Goal: Check status: Check status

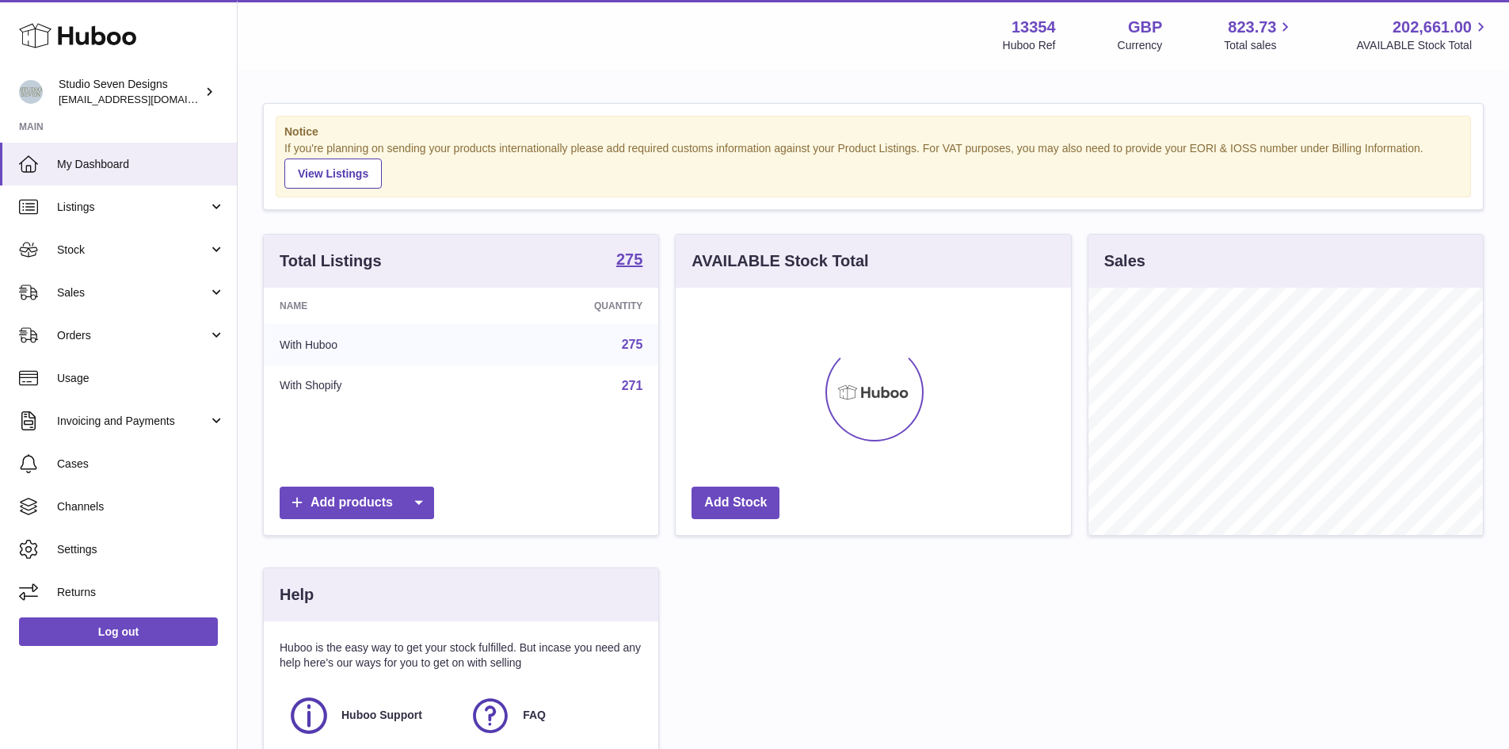
scroll to position [247, 395]
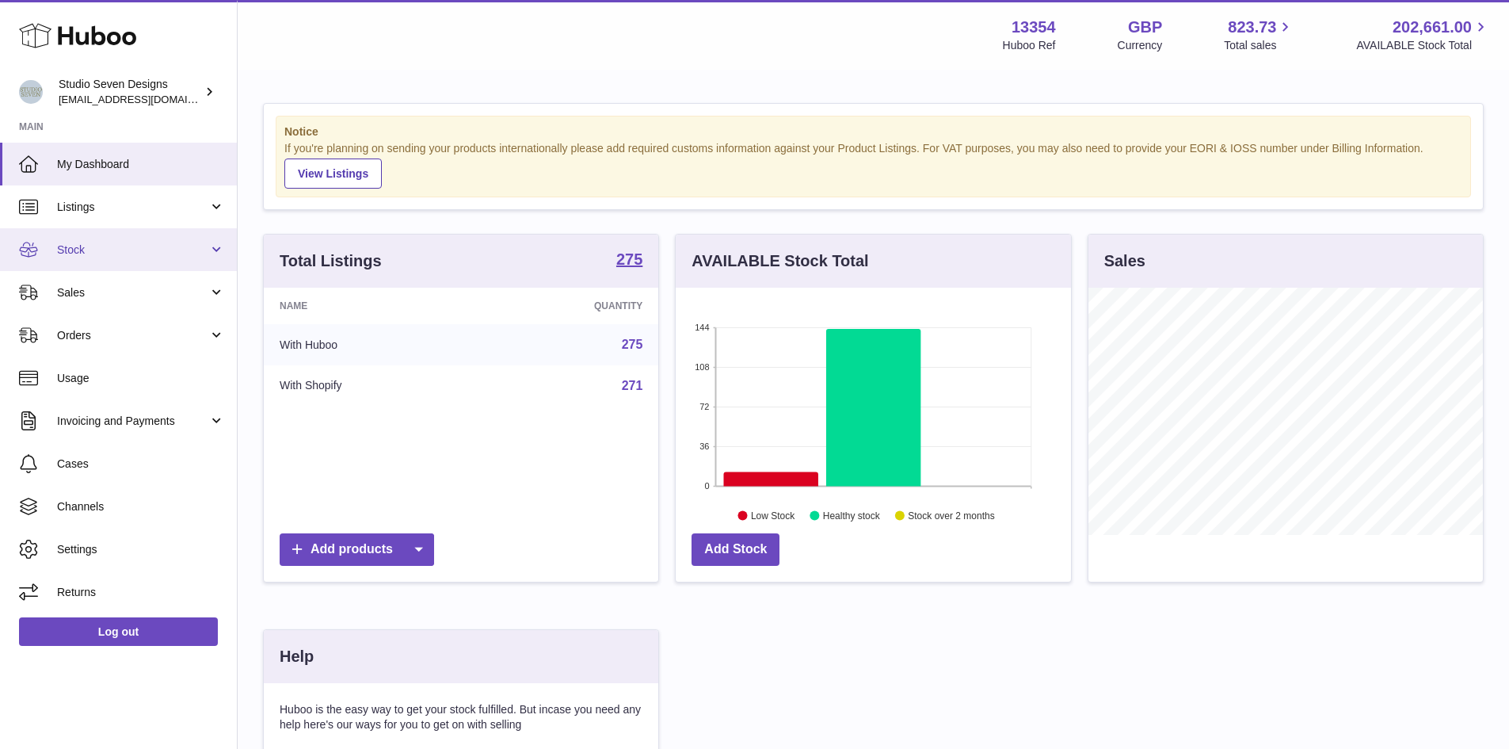
click at [216, 250] on link "Stock" at bounding box center [118, 249] width 237 height 43
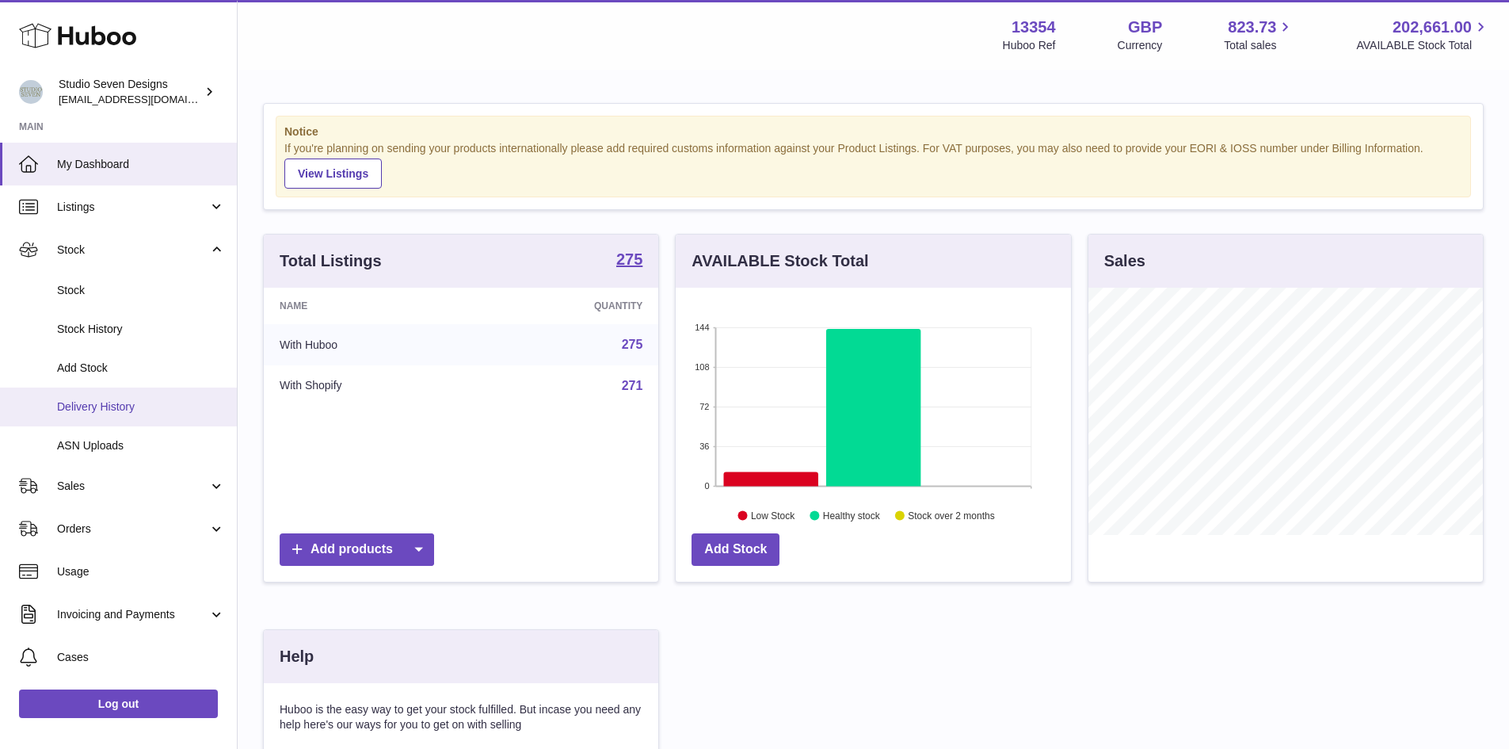
click at [128, 407] on span "Delivery History" at bounding box center [141, 406] width 168 height 15
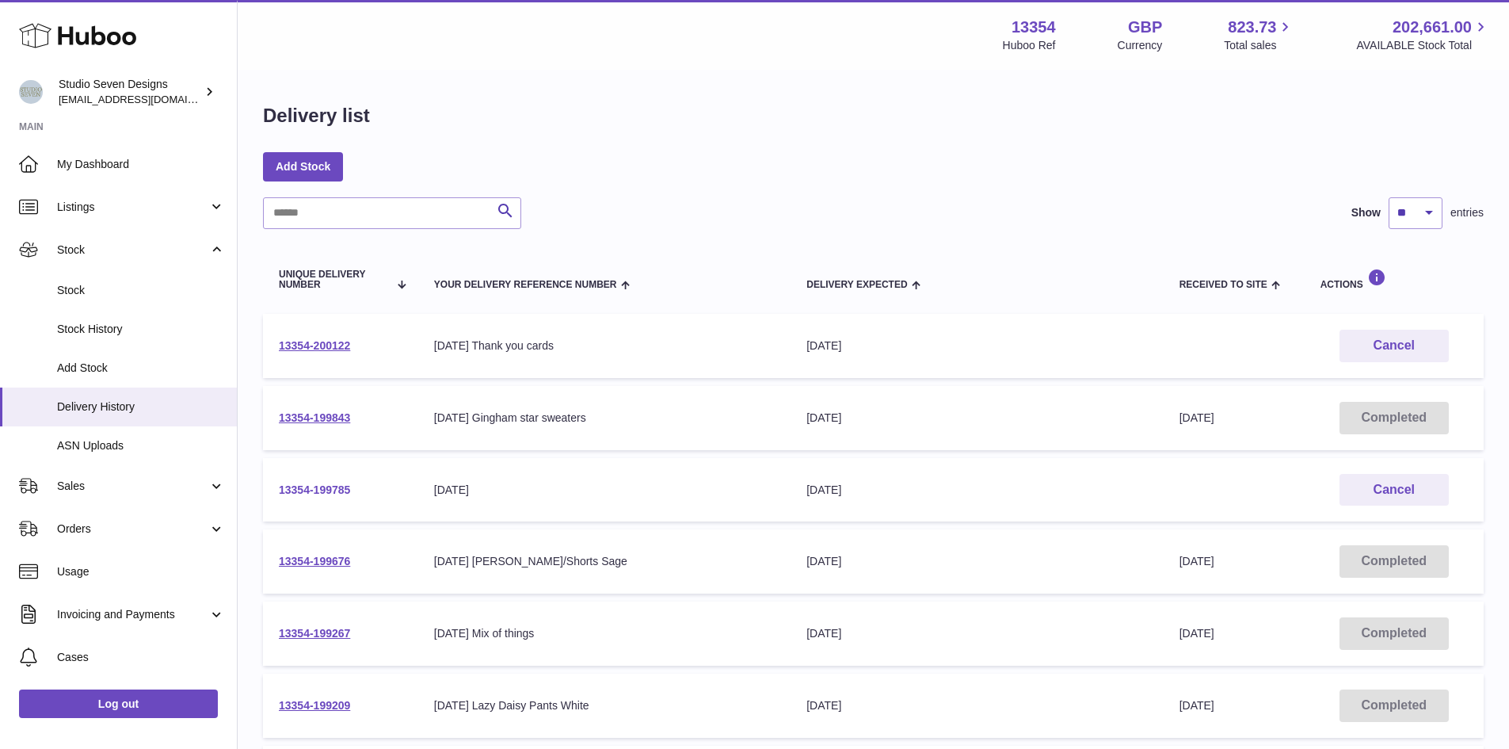
click at [335, 494] on link "13354-199785" at bounding box center [314, 489] width 71 height 13
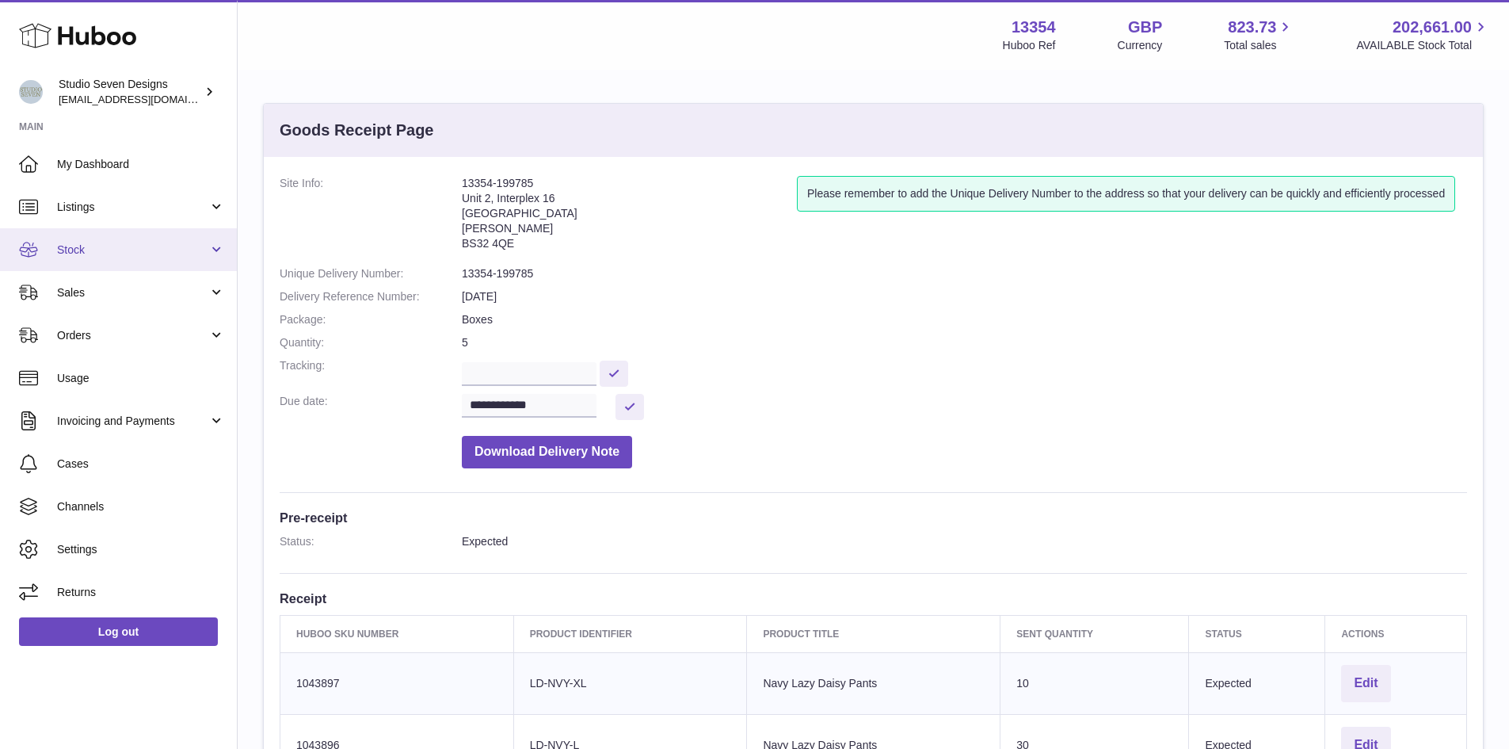
click at [109, 254] on span "Stock" at bounding box center [132, 249] width 151 height 15
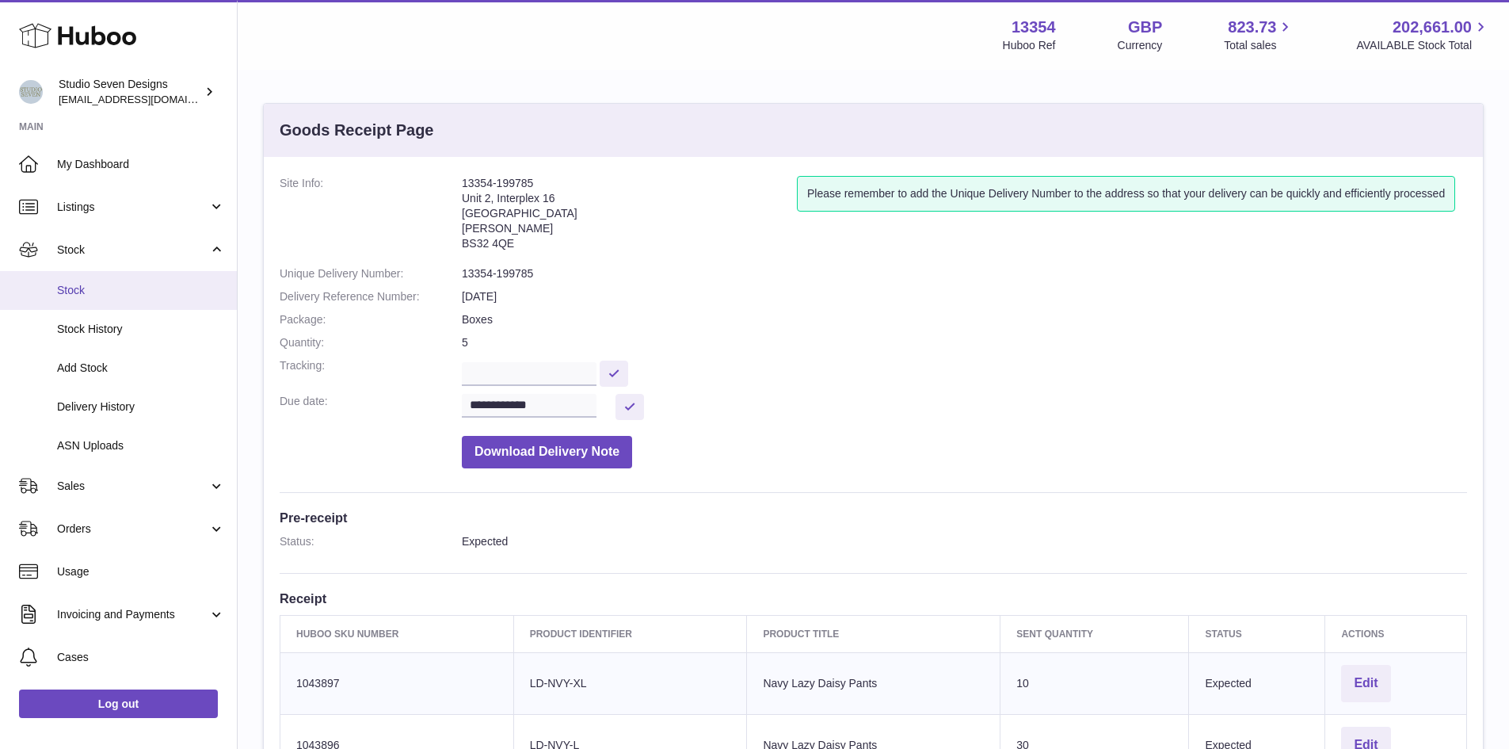
click at [120, 302] on link "Stock" at bounding box center [118, 290] width 237 height 39
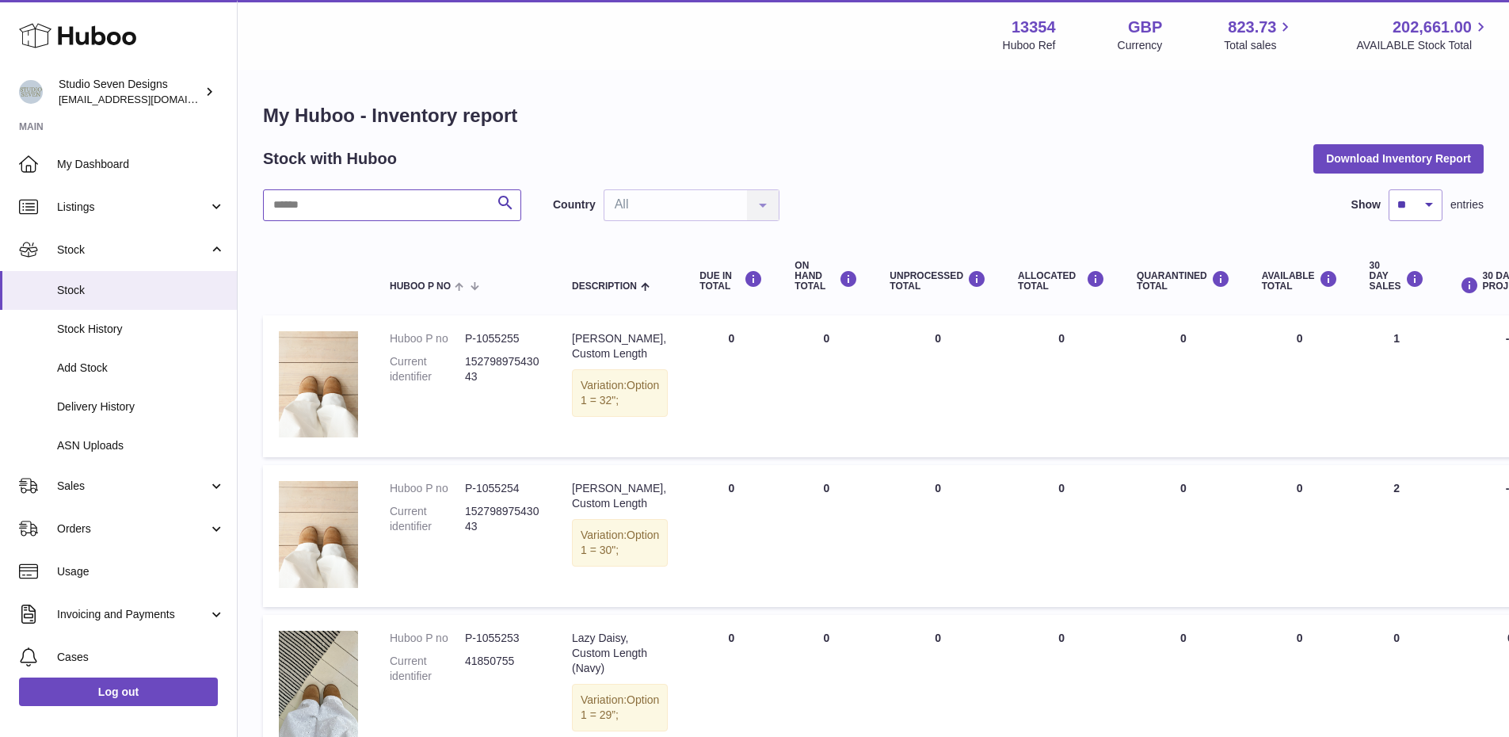
click at [387, 204] on input "text" at bounding box center [392, 205] width 258 height 32
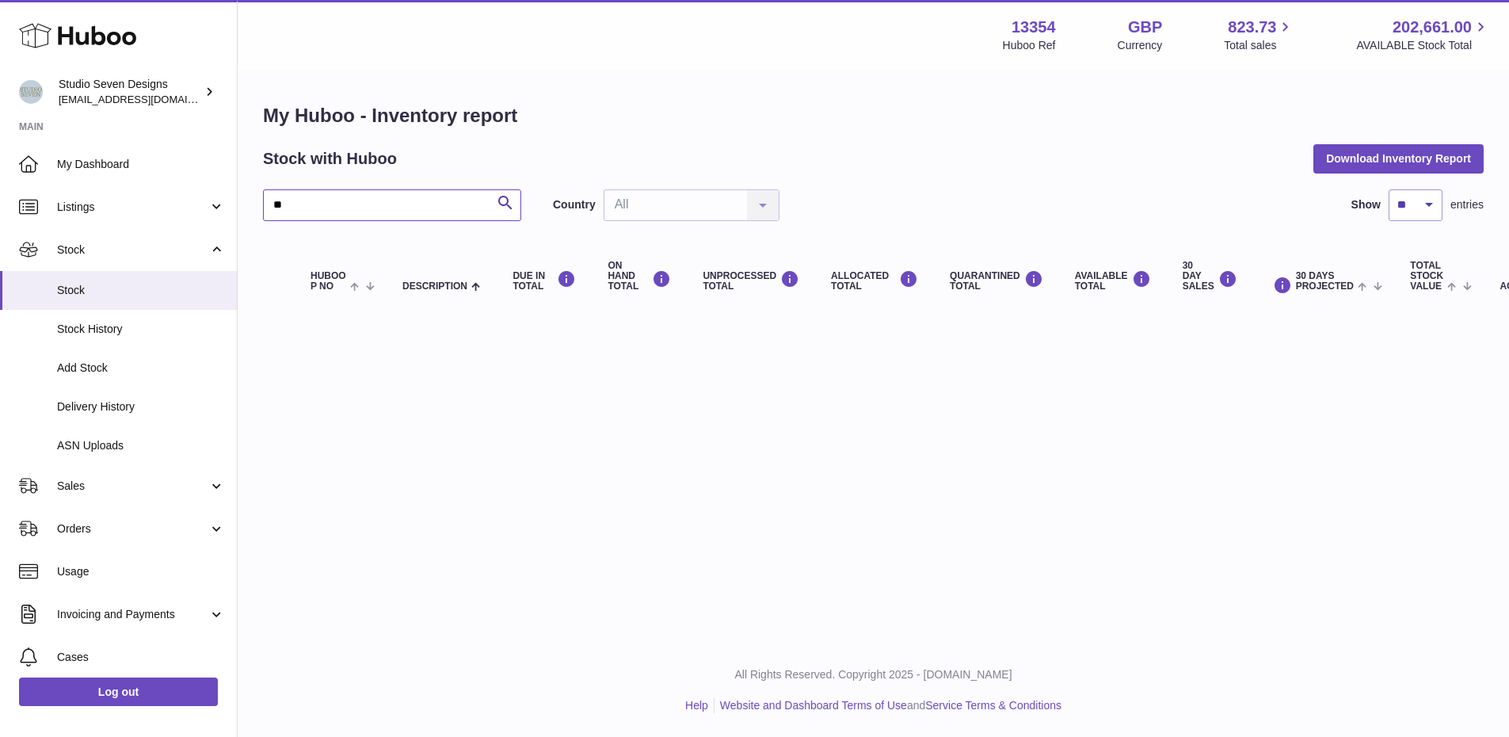
type input "*"
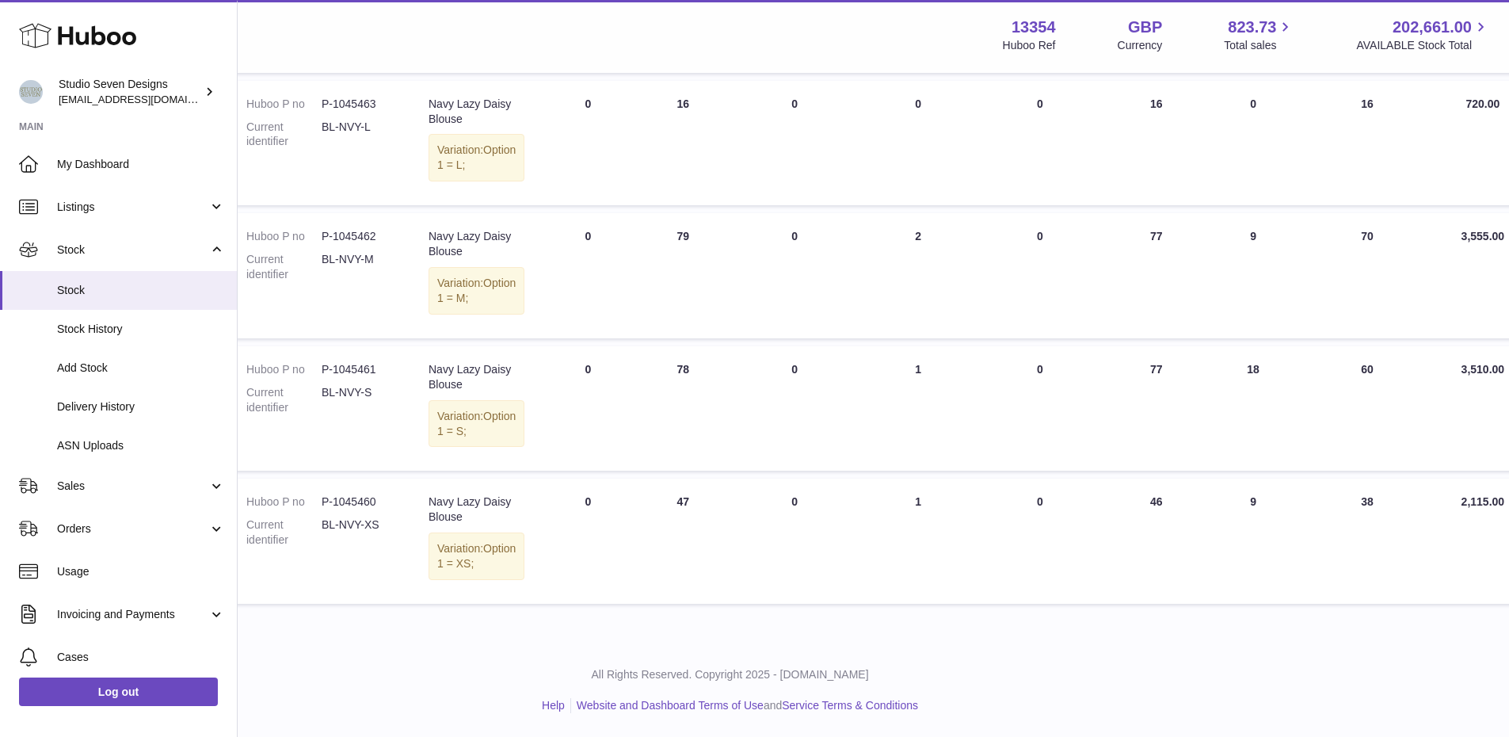
scroll to position [0, 143]
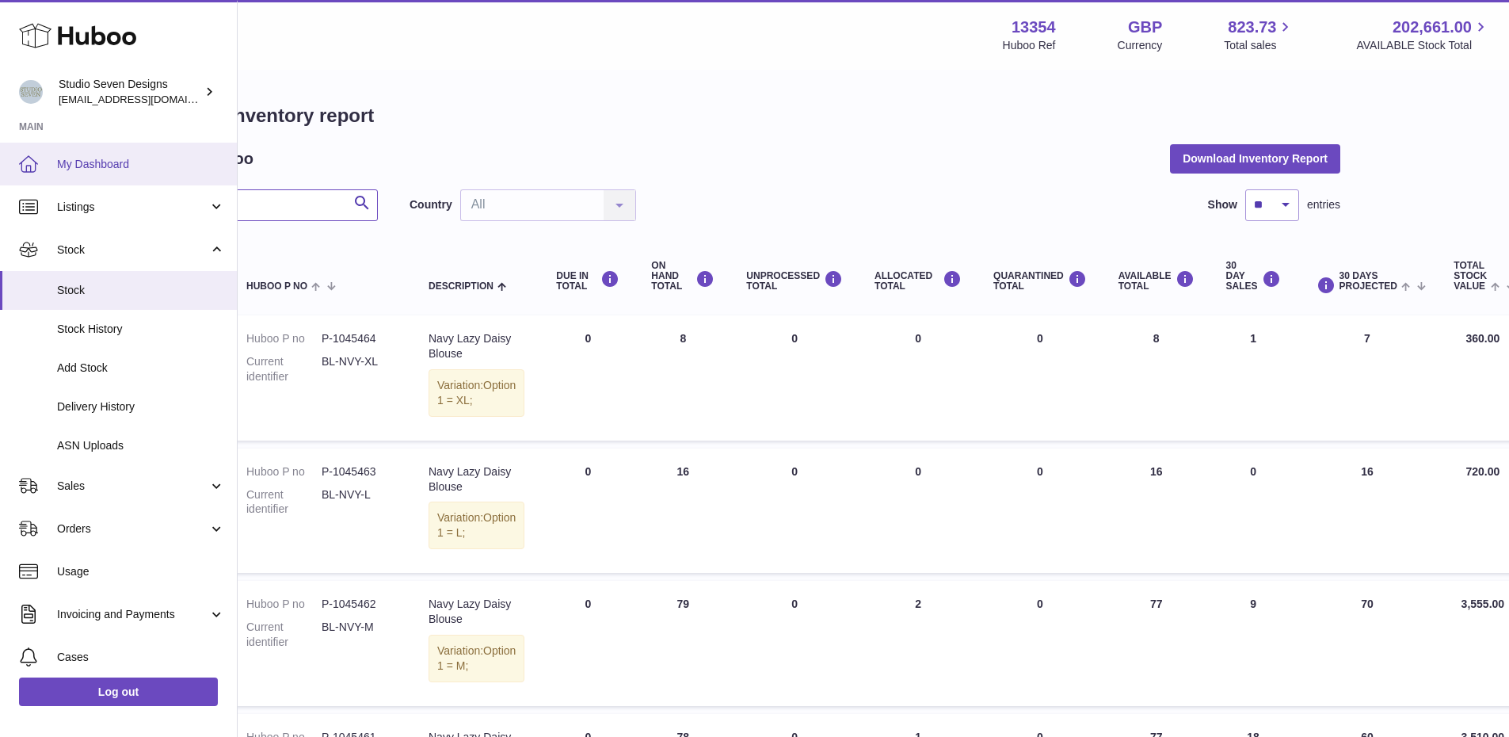
type input "**********"
click at [59, 162] on span "My Dashboard" at bounding box center [141, 164] width 168 height 15
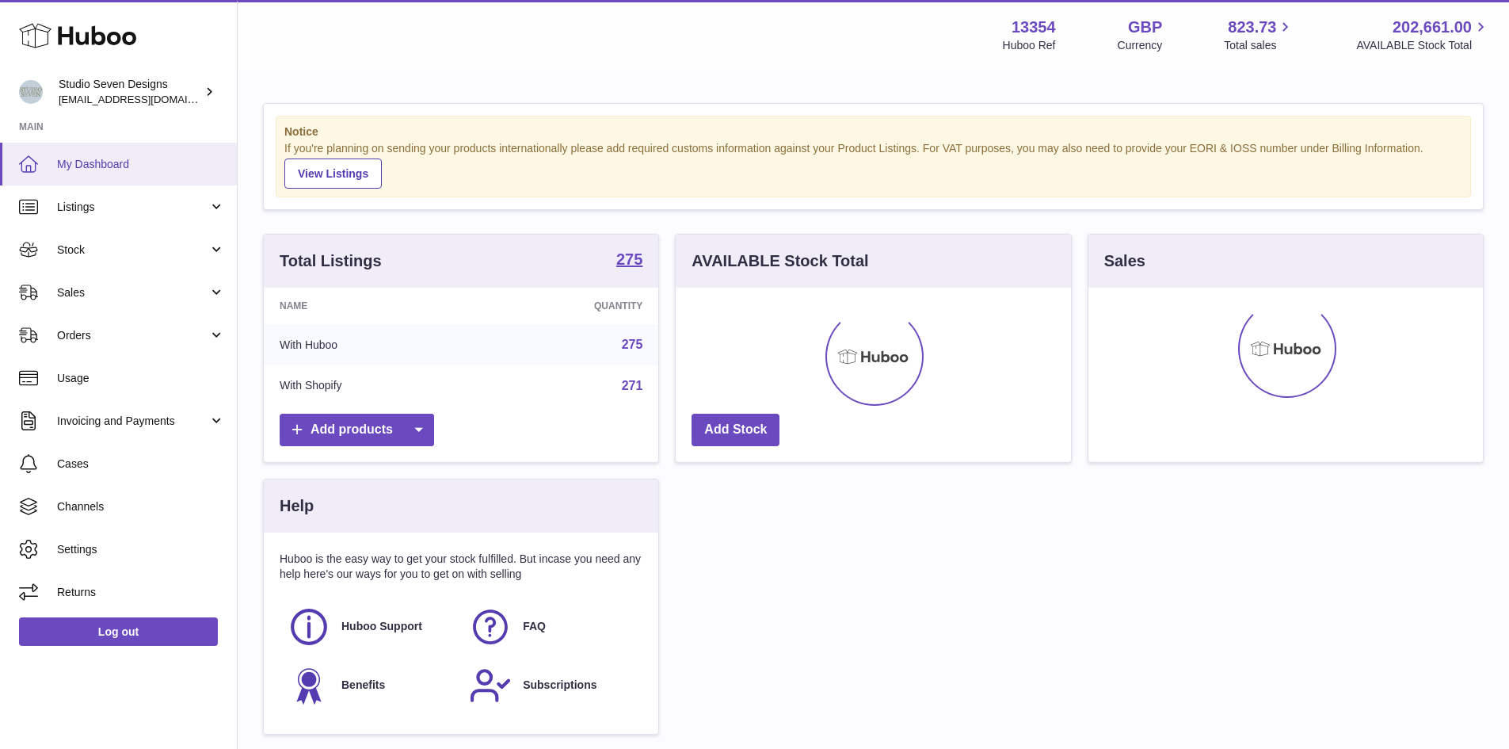
click at [109, 158] on span "My Dashboard" at bounding box center [141, 164] width 168 height 15
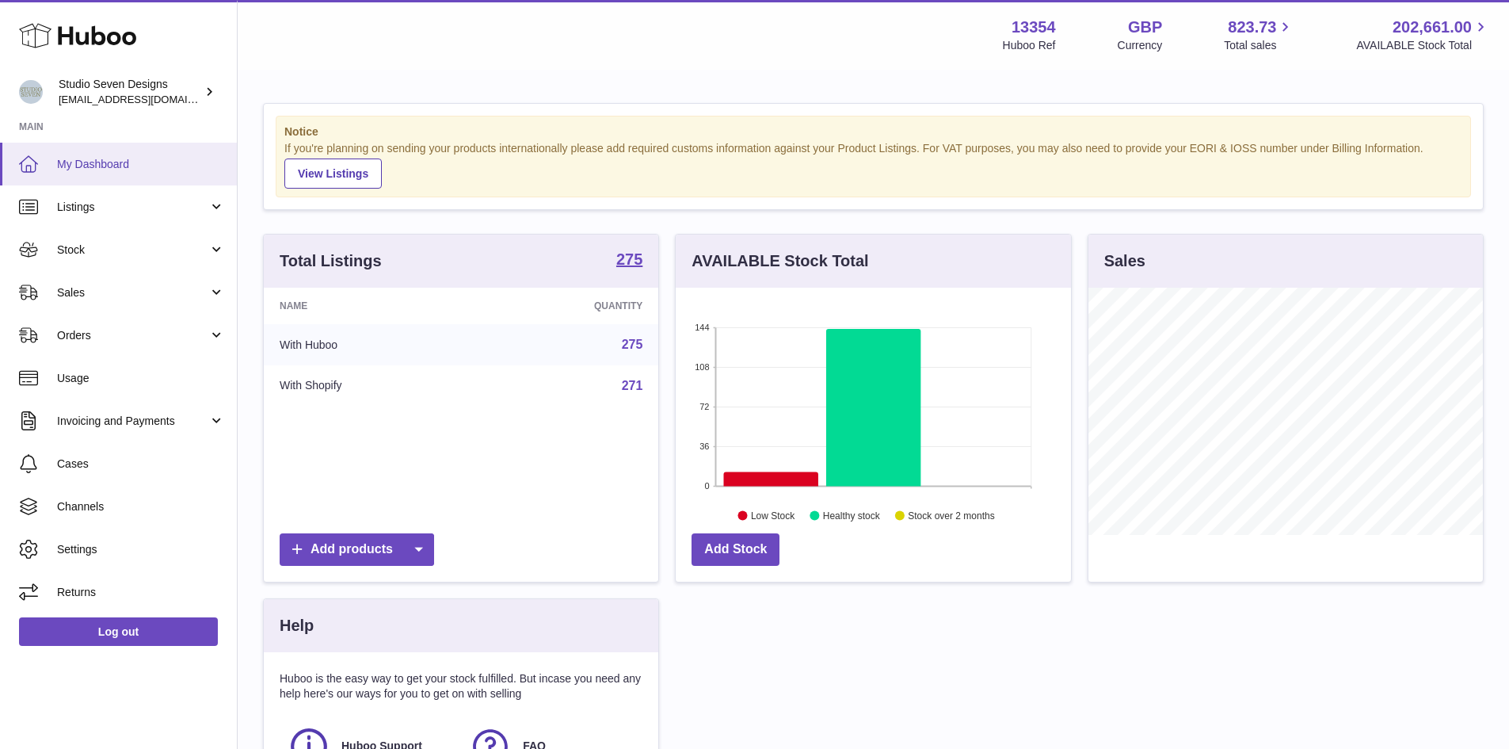
scroll to position [247, 395]
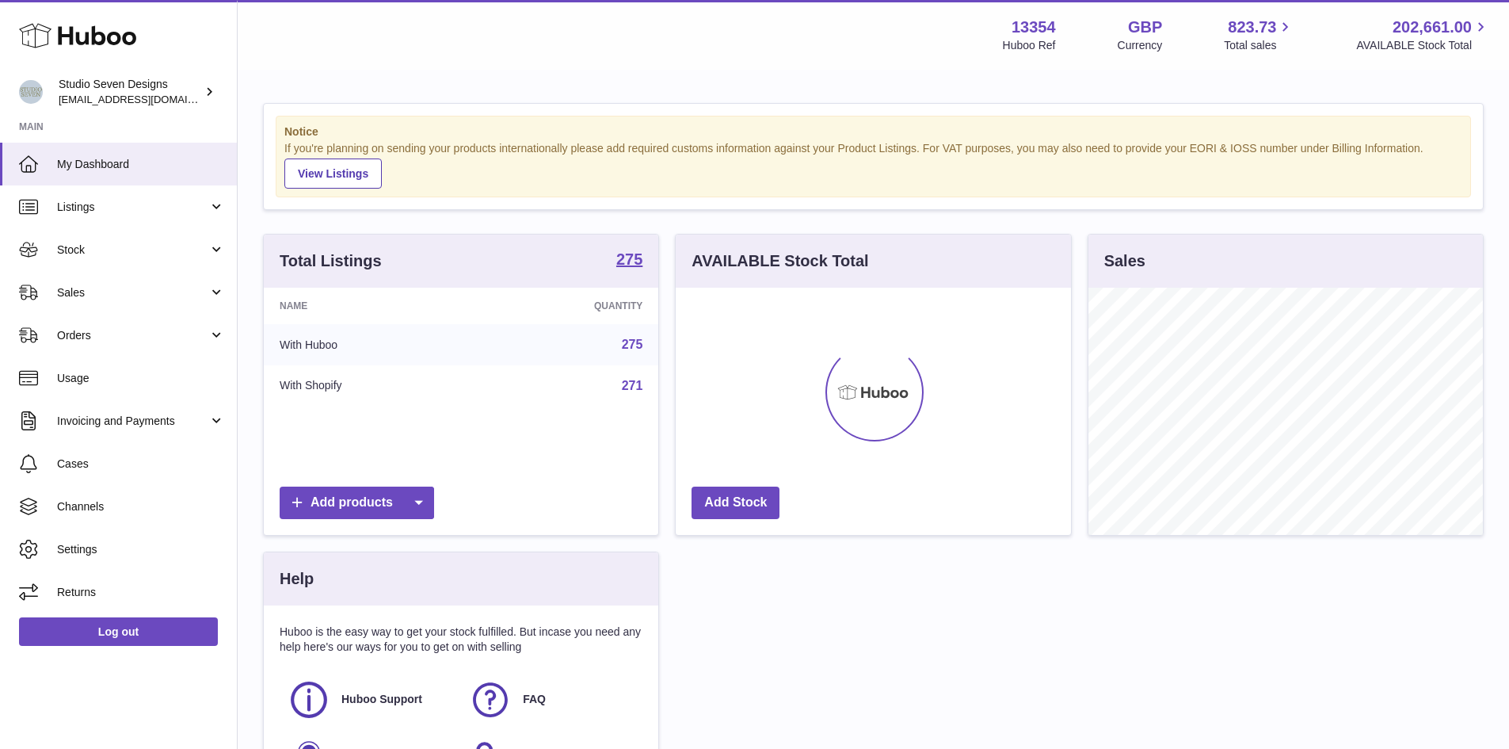
scroll to position [247, 395]
